Goal: Task Accomplishment & Management: Manage account settings

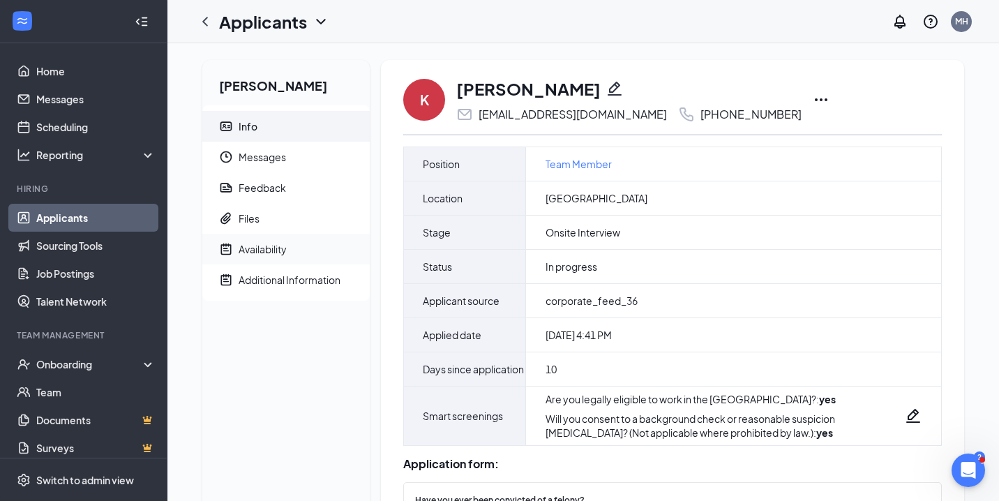
click at [289, 246] on span "Availability" at bounding box center [298, 249] width 120 height 31
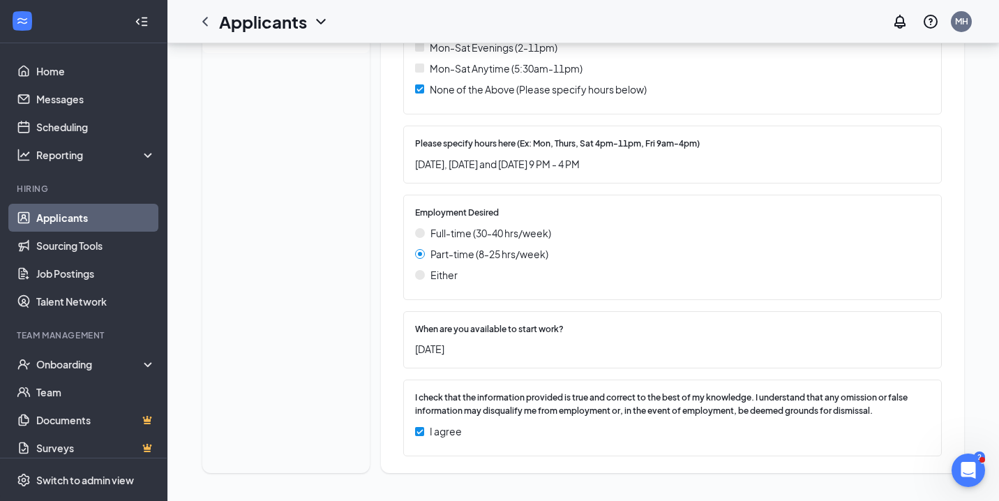
scroll to position [248, 0]
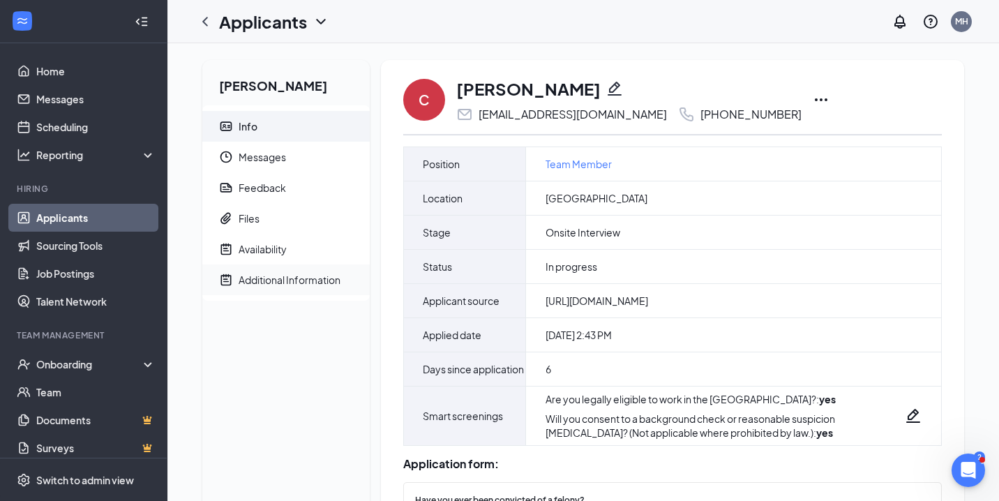
click at [280, 283] on div "Additional Information" at bounding box center [289, 280] width 102 height 14
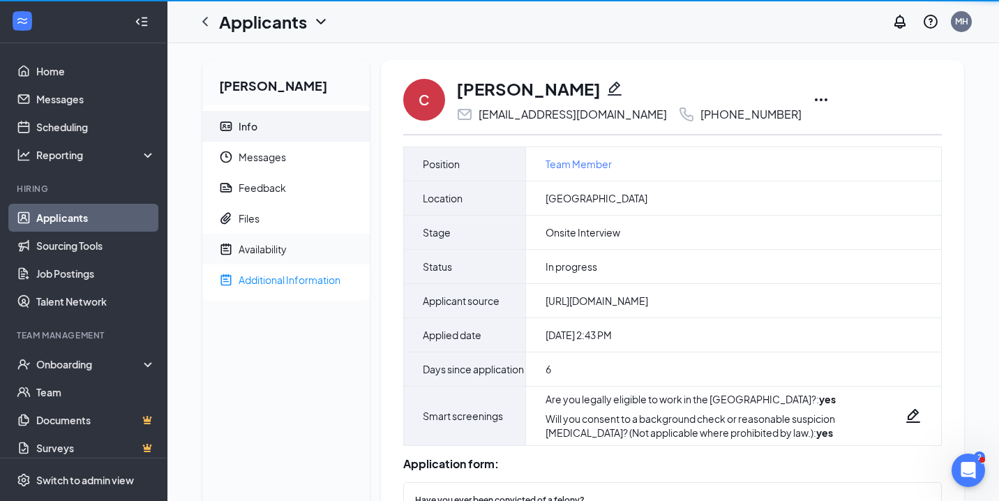
click at [280, 248] on div "Availability" at bounding box center [262, 249] width 48 height 14
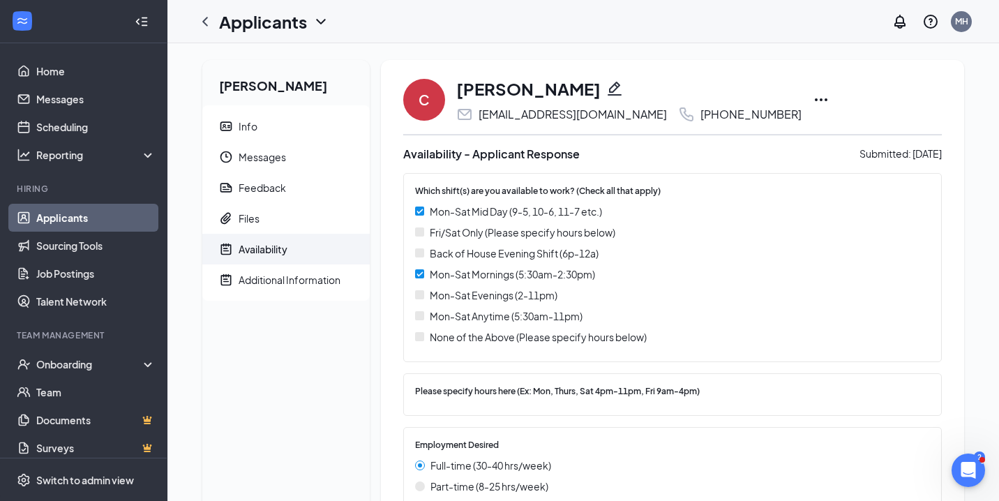
click at [280, 248] on div "Availability" at bounding box center [262, 249] width 49 height 14
click at [292, 285] on div "Additional Information" at bounding box center [289, 280] width 102 height 14
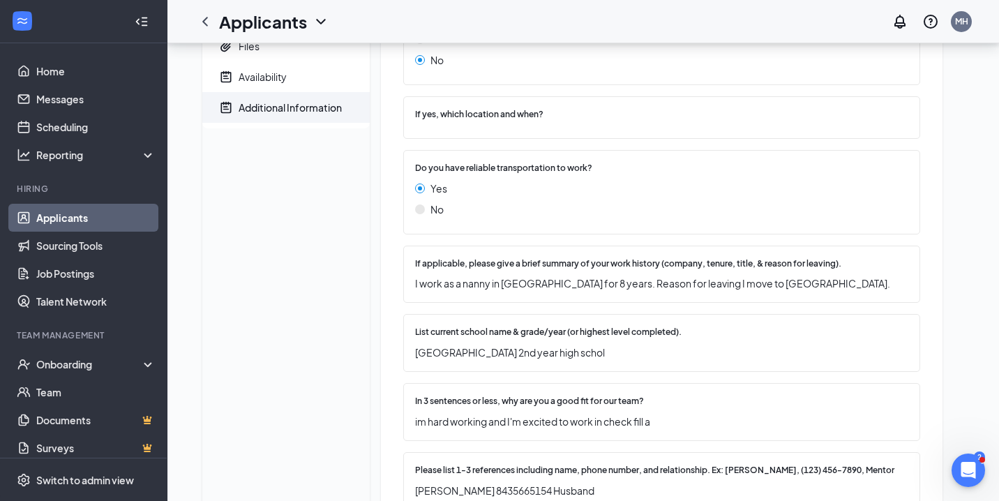
scroll to position [47, 0]
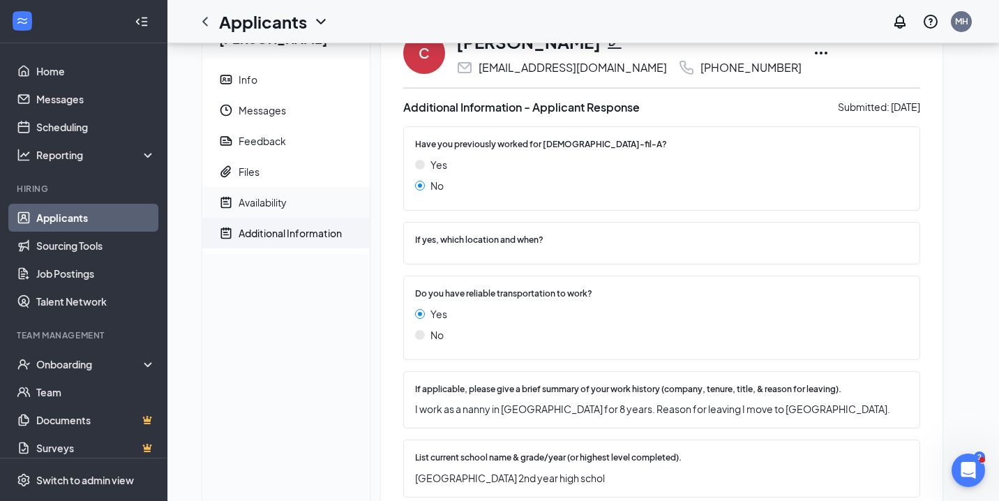
click at [294, 193] on span "Availability" at bounding box center [298, 202] width 120 height 31
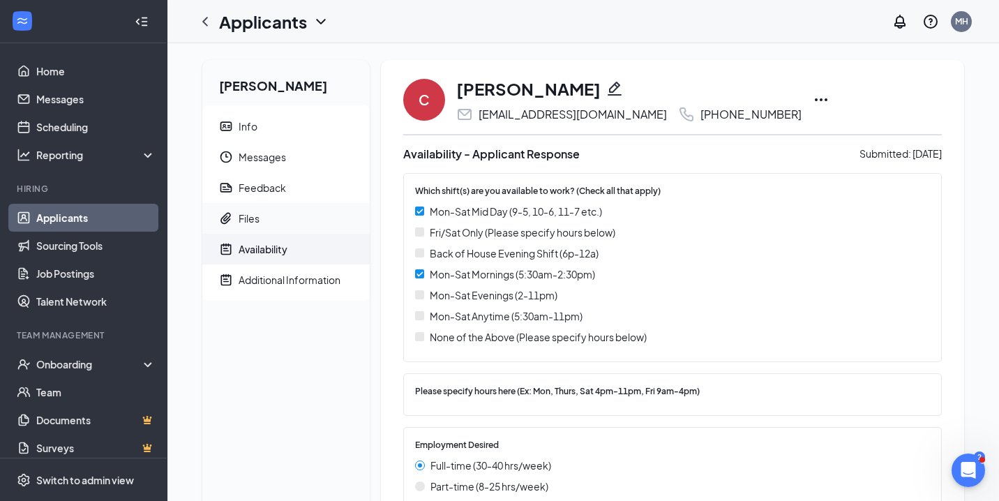
click at [282, 221] on span "Files" at bounding box center [298, 218] width 120 height 31
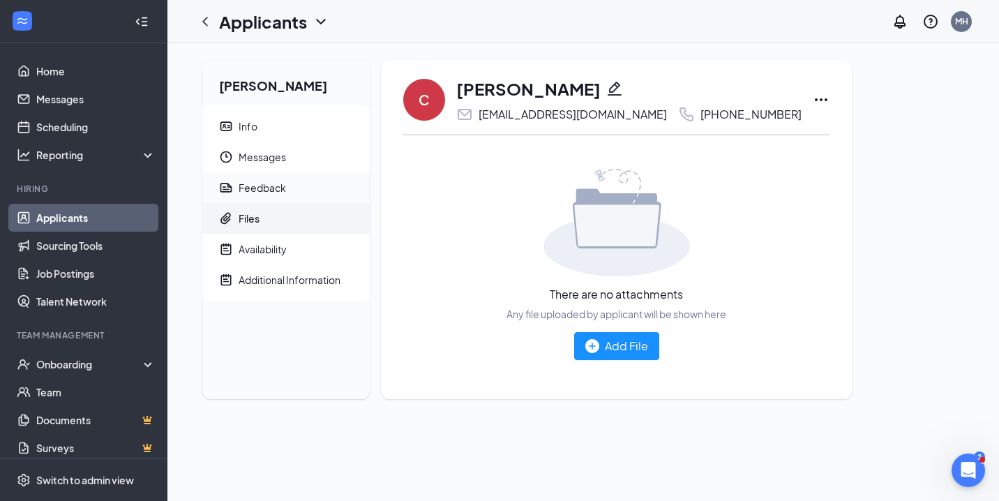
click at [292, 183] on span "Feedback" at bounding box center [298, 187] width 120 height 31
